Goal: Navigation & Orientation: Find specific page/section

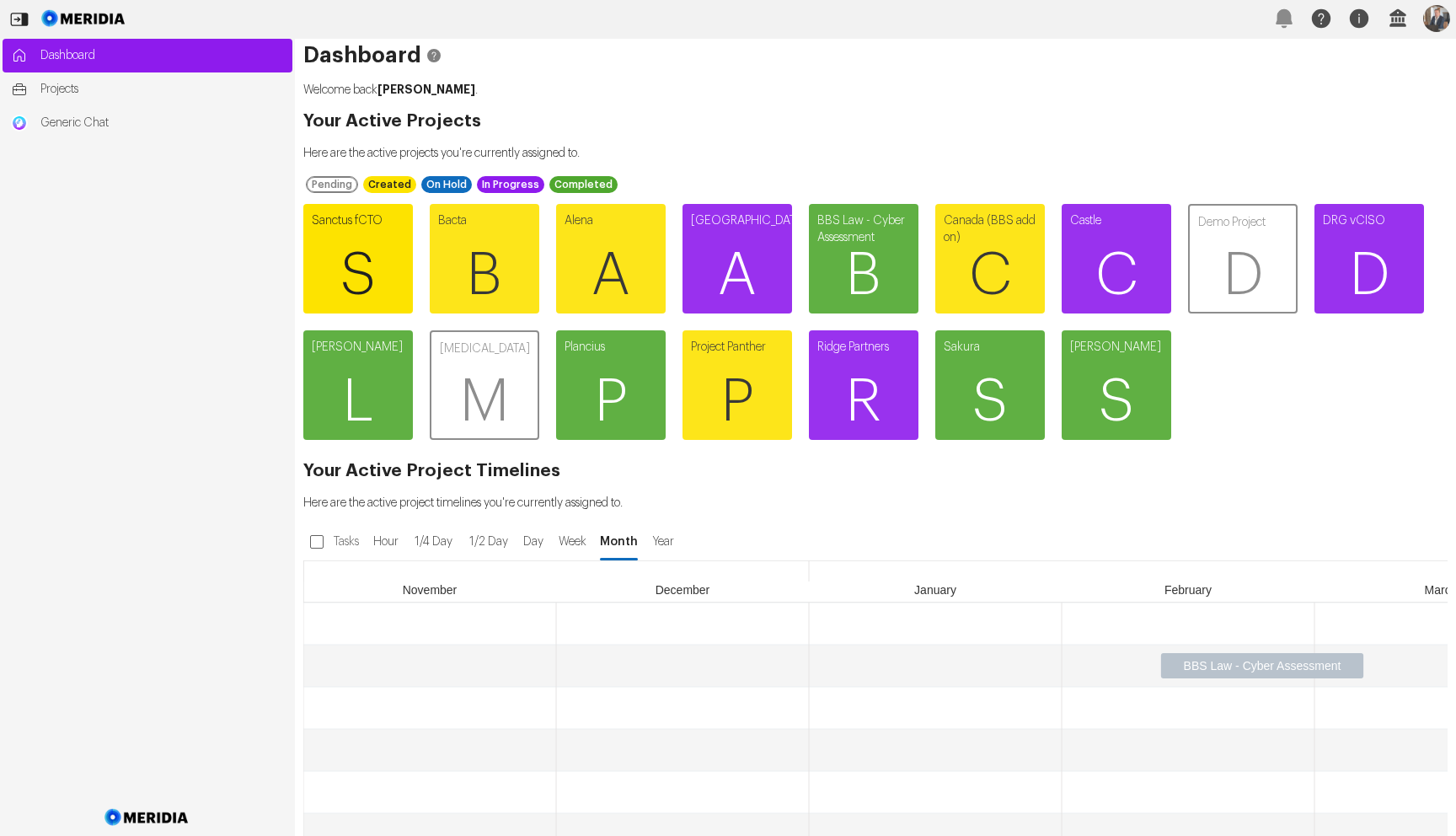
click at [384, 281] on span "S" at bounding box center [358, 276] width 110 height 101
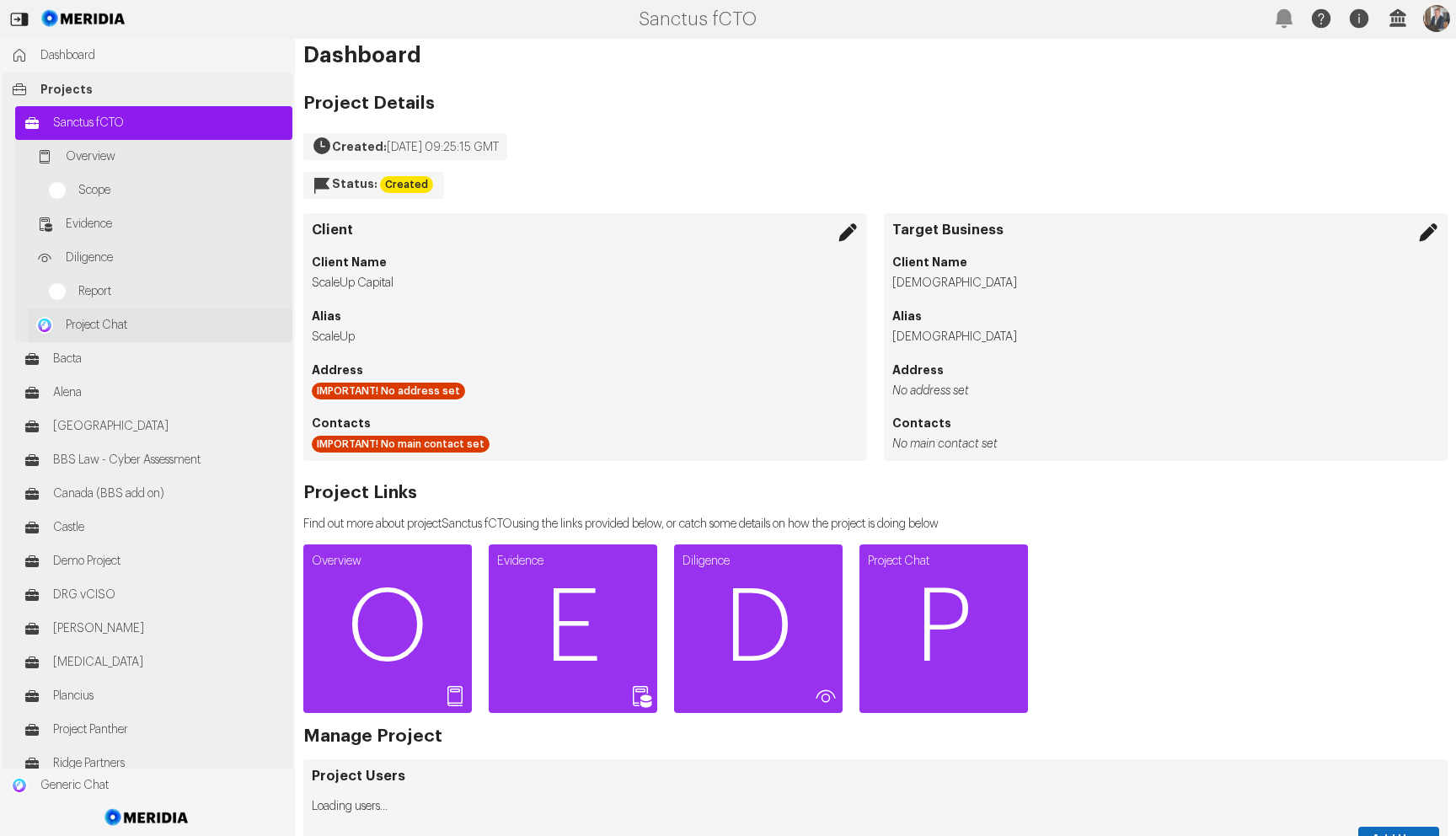
click at [150, 324] on span "Project Chat" at bounding box center [175, 325] width 218 height 17
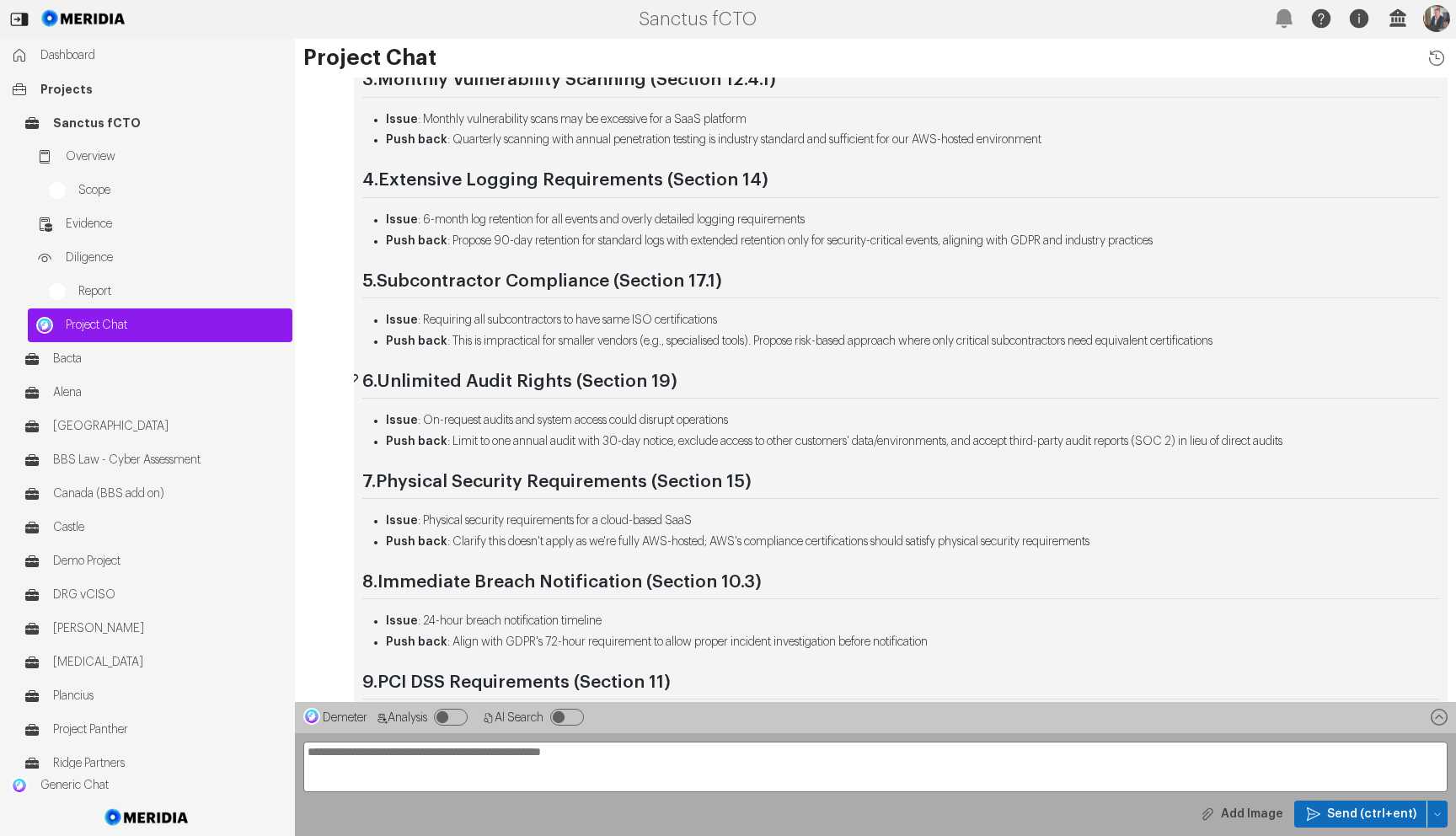
scroll to position [-244, 0]
